Goal: Information Seeking & Learning: Check status

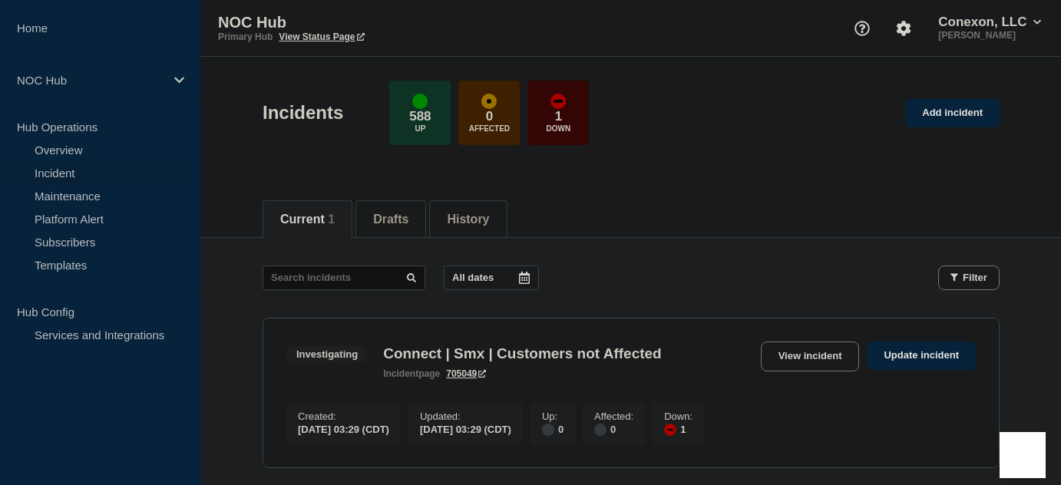
scroll to position [69, 0]
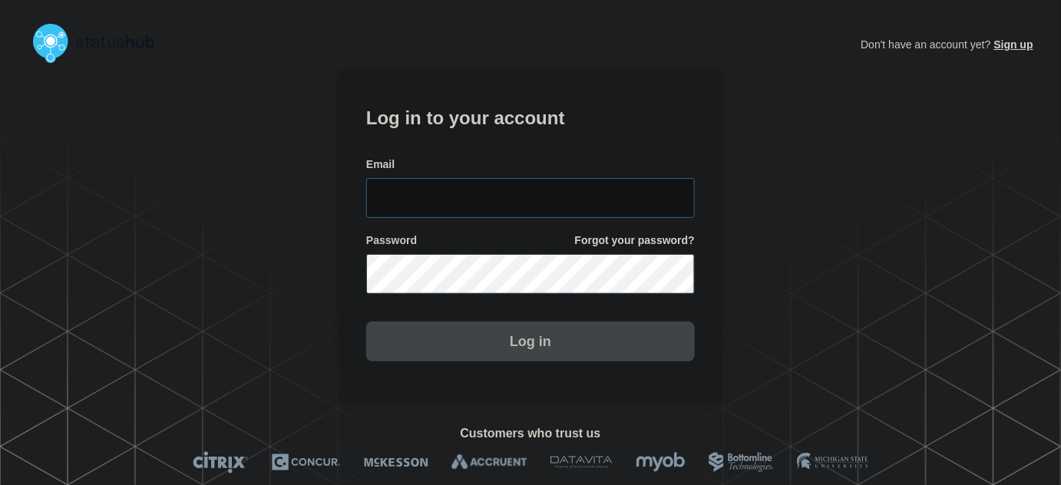
type input "tyler.wolkey@conexon.us"
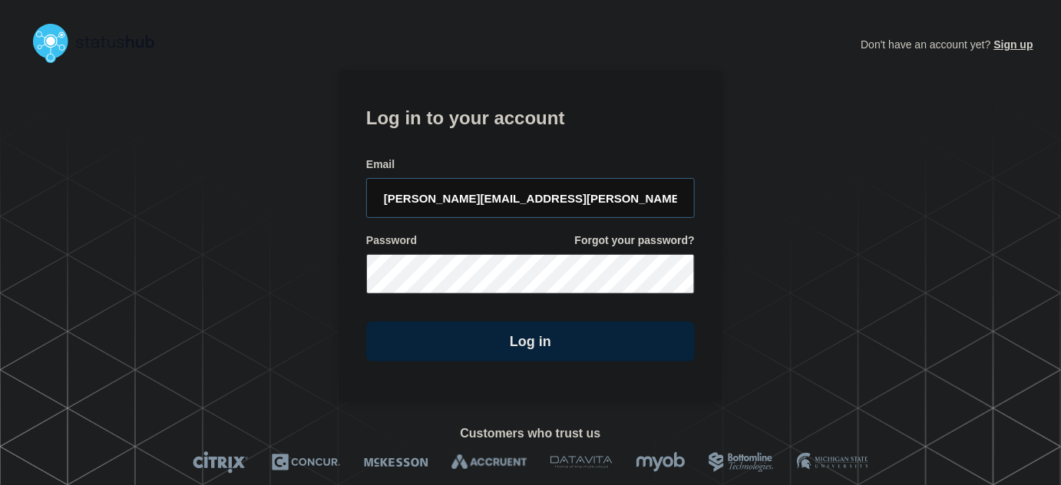
click at [524, 187] on input "tyler.wolkey@conexon.us" at bounding box center [530, 198] width 329 height 40
drag, startPoint x: 516, startPoint y: 145, endPoint x: 545, endPoint y: 174, distance: 40.7
click at [516, 144] on form "Log in to your account Email tyler.wolkey@conexon.us Password Forgot your passw…" at bounding box center [530, 232] width 329 height 260
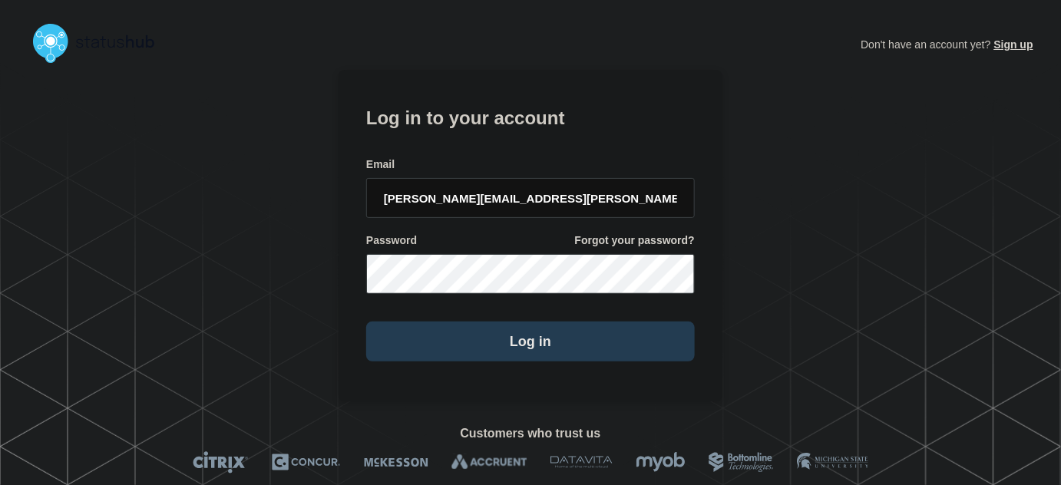
click at [565, 343] on button "Log in" at bounding box center [530, 342] width 329 height 40
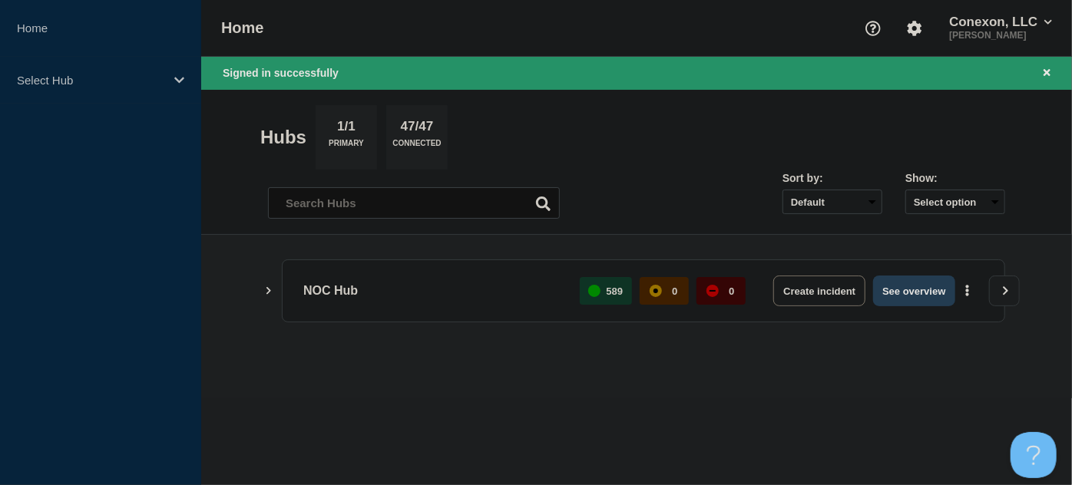
click at [906, 281] on button "See overview" at bounding box center [913, 291] width 81 height 31
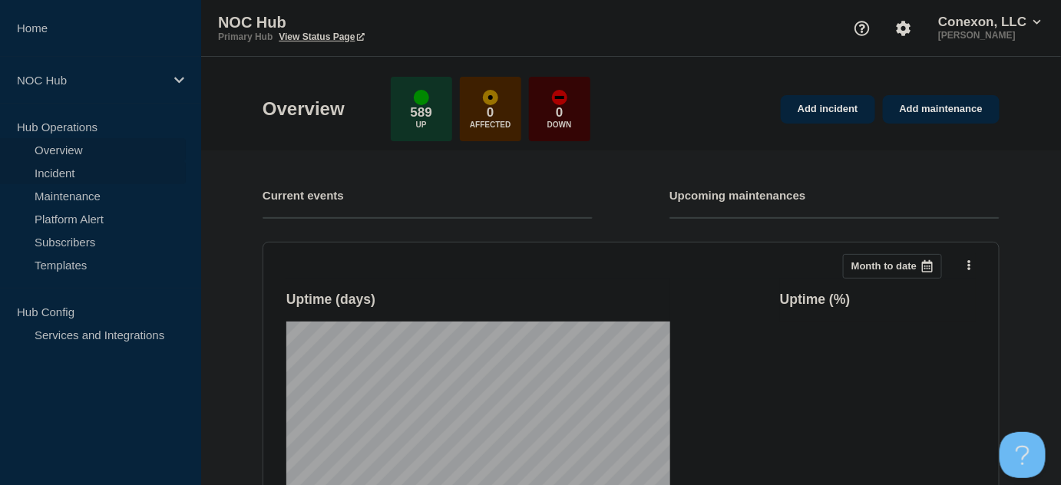
click at [51, 170] on link "Incident" at bounding box center [93, 172] width 186 height 23
